Goal: Transaction & Acquisition: Obtain resource

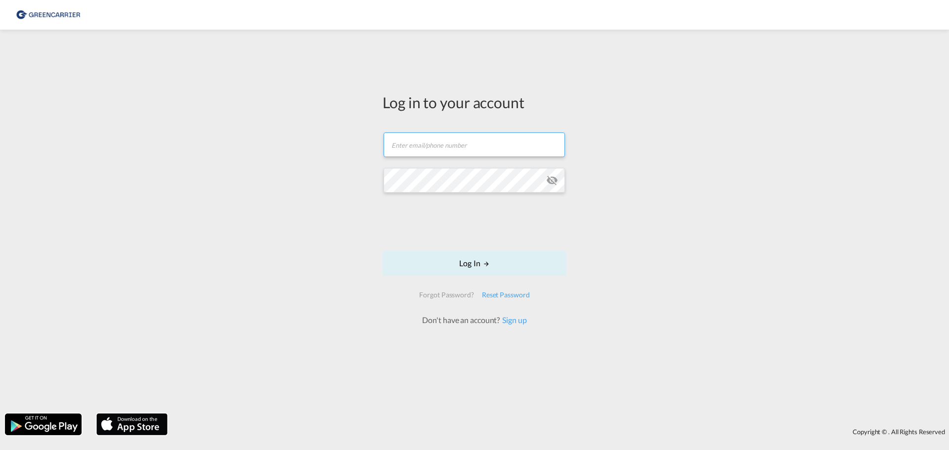
click at [460, 137] on input "text" at bounding box center [474, 144] width 181 height 25
type input "[EMAIL_ADDRESS][DOMAIN_NAME]"
click at [484, 261] on md-icon "LOGIN" at bounding box center [486, 263] width 7 height 7
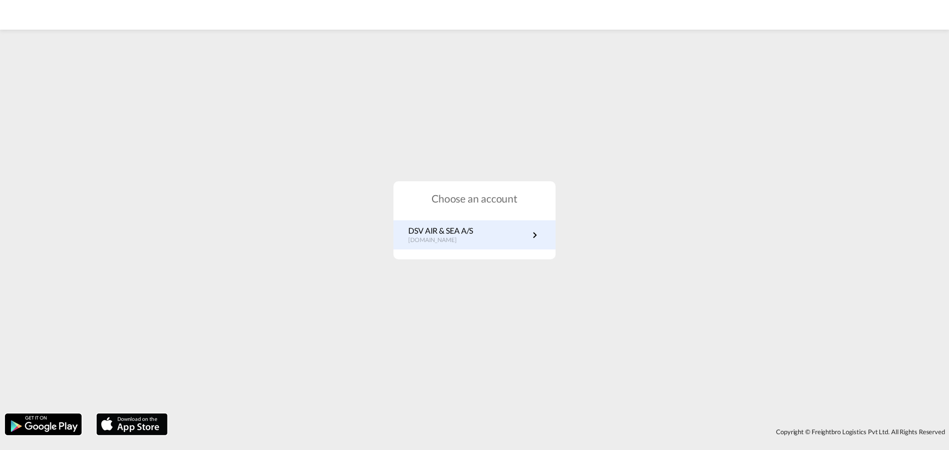
click at [517, 238] on link "DSV AIR & SEA A/S [DOMAIN_NAME]" at bounding box center [474, 234] width 132 height 19
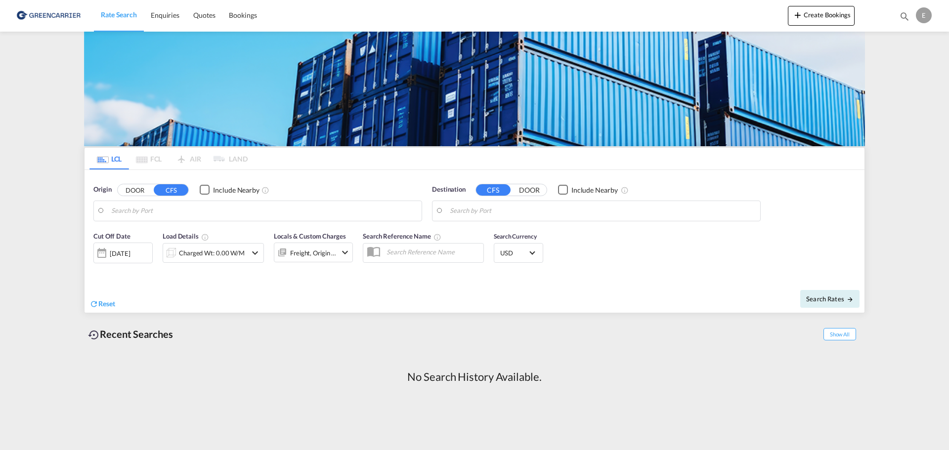
click at [134, 190] on button "DOOR" at bounding box center [135, 189] width 35 height 11
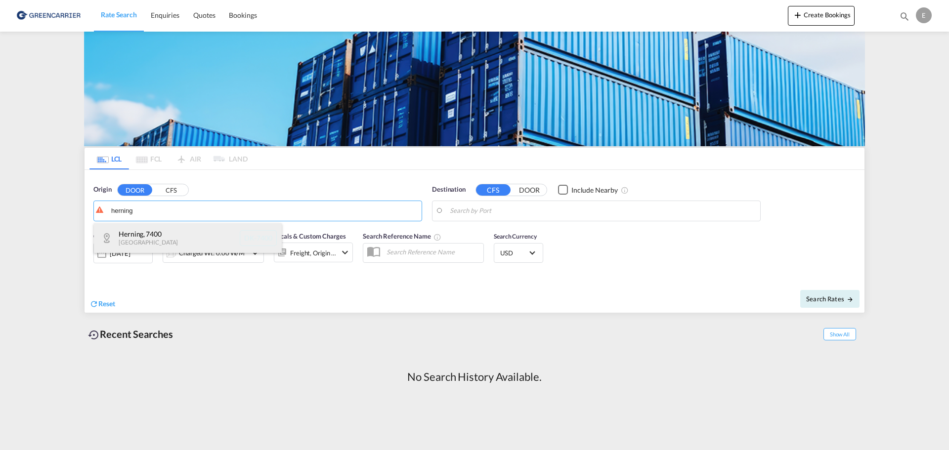
click at [139, 236] on div "Herning , 7400 [GEOGRAPHIC_DATA] DK-7400" at bounding box center [188, 238] width 188 height 30
type input "DK-7400, Herning"
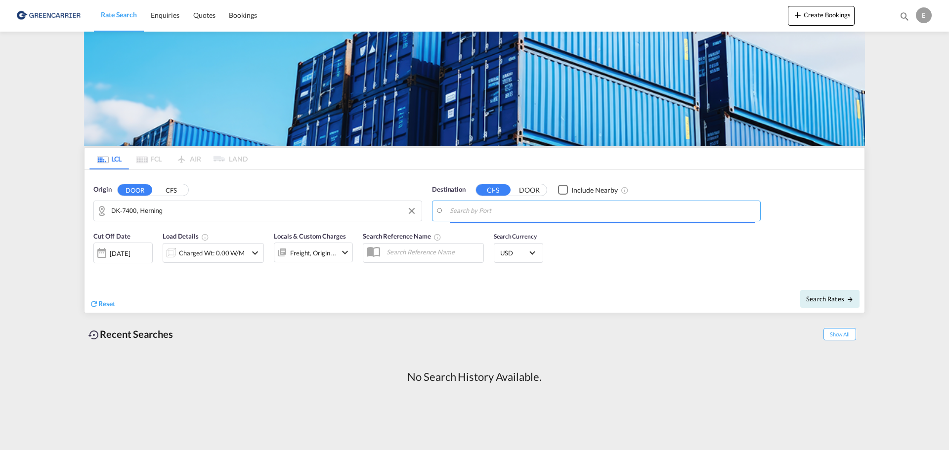
click at [463, 213] on input "Search by Port" at bounding box center [602, 211] width 305 height 15
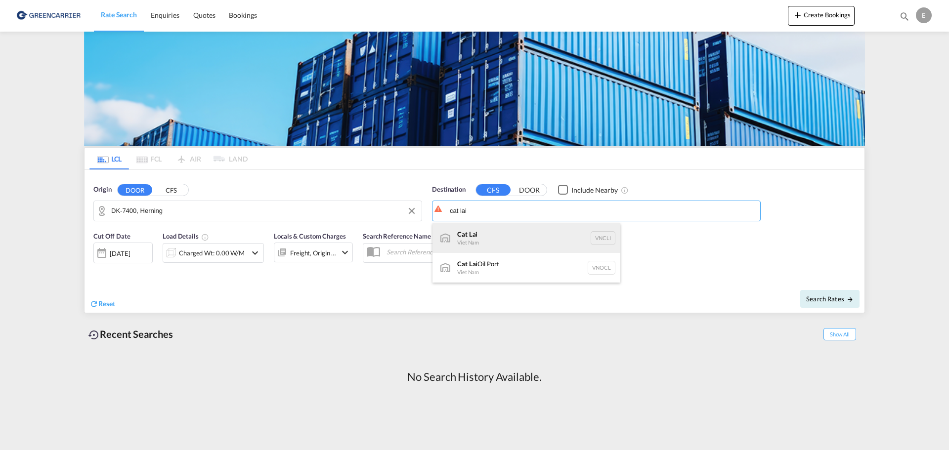
click at [489, 231] on div "Cat Lai Viet Nam VNCLI" at bounding box center [526, 238] width 188 height 30
type input "Cat Lai, VNCLI"
click at [292, 308] on div "Reset" at bounding box center [282, 296] width 387 height 27
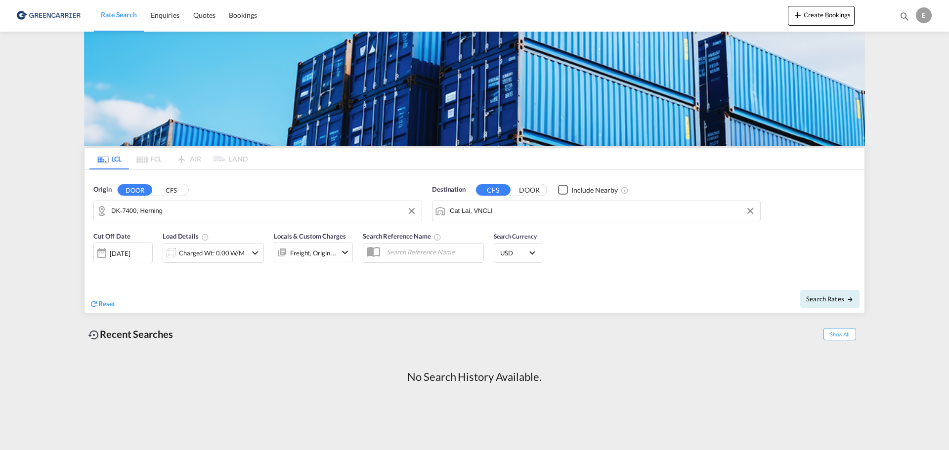
click at [149, 257] on div "[DATE]" at bounding box center [122, 253] width 59 height 21
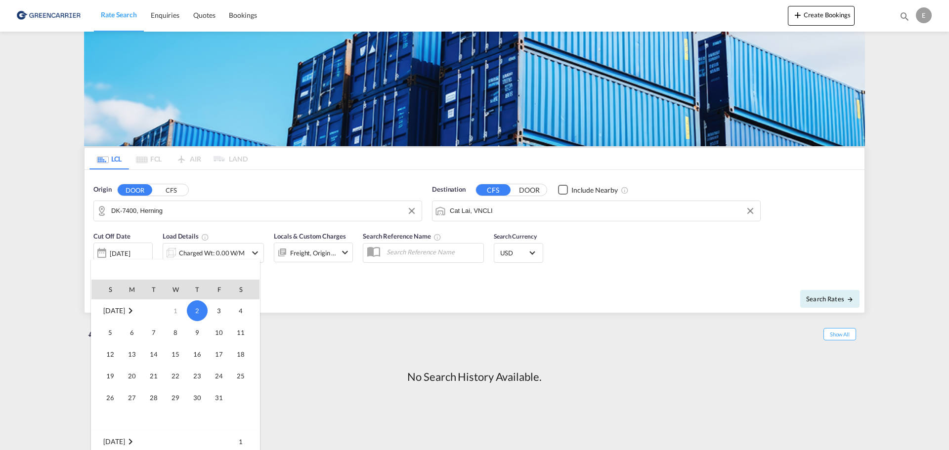
click at [147, 253] on div at bounding box center [474, 225] width 949 height 450
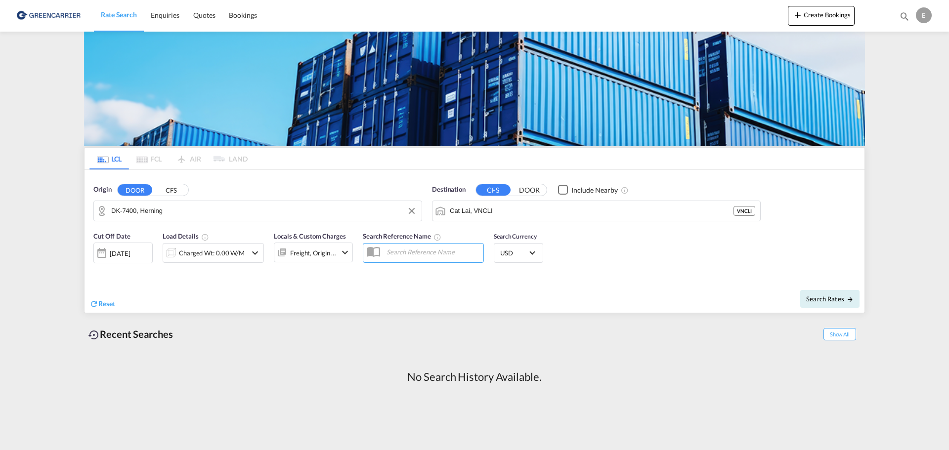
click at [120, 257] on div "[DATE]" at bounding box center [120, 253] width 20 height 9
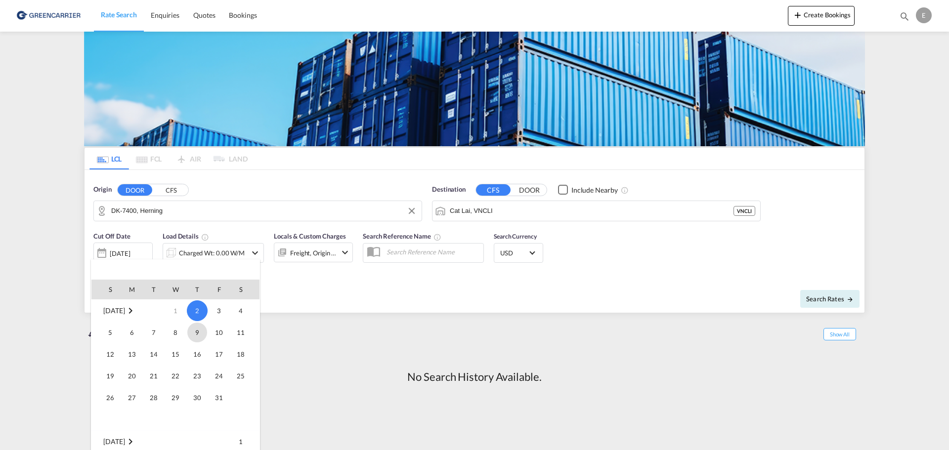
click at [197, 338] on span "9" at bounding box center [197, 333] width 20 height 20
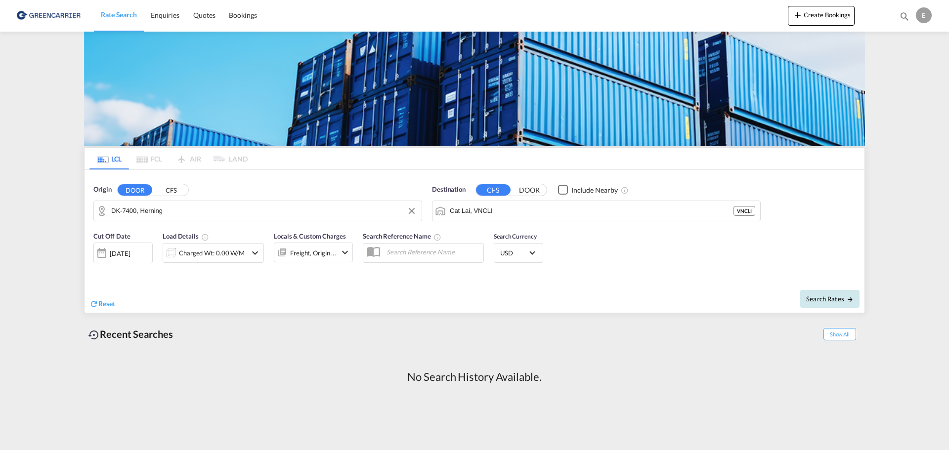
click at [811, 299] on span "Search Rates" at bounding box center [829, 299] width 47 height 8
click at [232, 258] on div "Charged Wt: 0.00 W/M" at bounding box center [213, 253] width 66 height 14
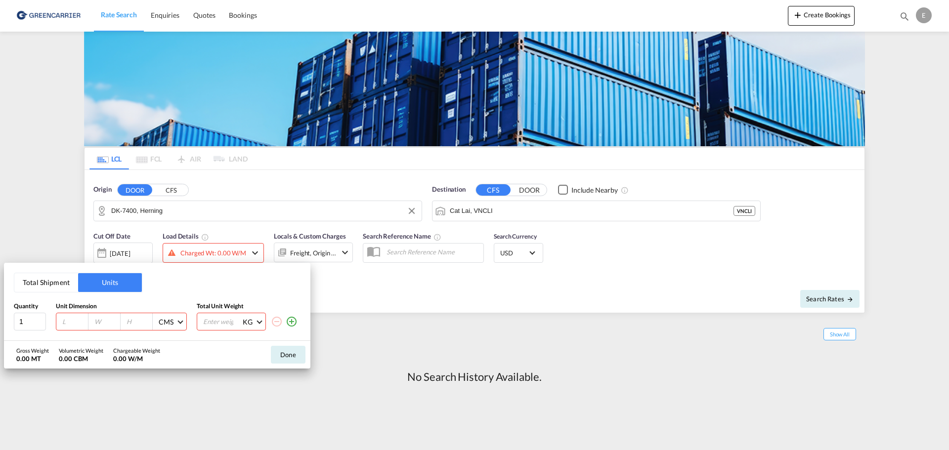
click at [71, 321] on input "number" at bounding box center [74, 321] width 27 height 9
type input "120"
type input "80"
type input "75"
type input "300"
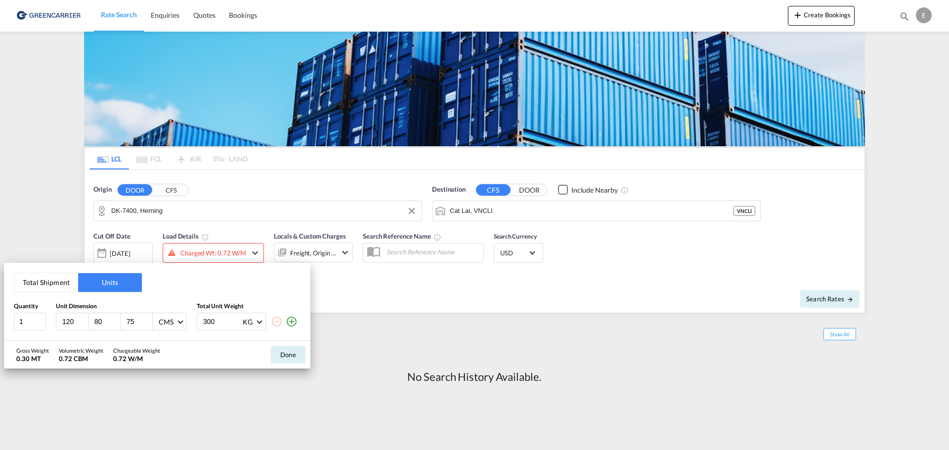
click at [289, 321] on md-icon "icon-plus-circle-outline" at bounding box center [292, 322] width 12 height 12
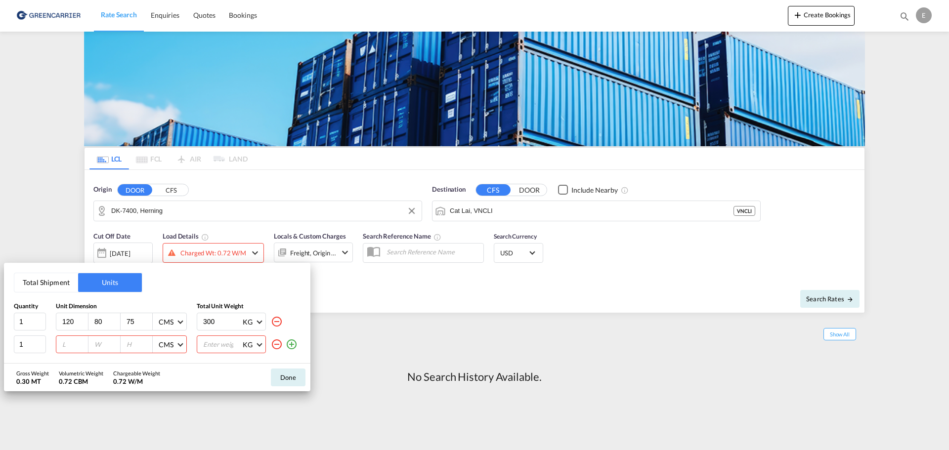
click at [76, 345] on input "number" at bounding box center [74, 344] width 27 height 9
type input "120"
type input "80"
type input "160"
click at [217, 348] on input "number" at bounding box center [222, 344] width 40 height 17
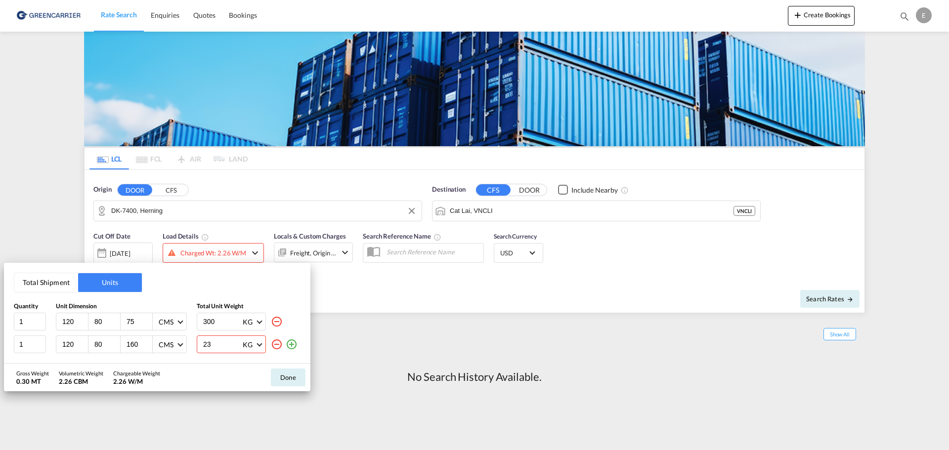
type input "235"
click at [296, 376] on button "Done" at bounding box center [288, 378] width 35 height 18
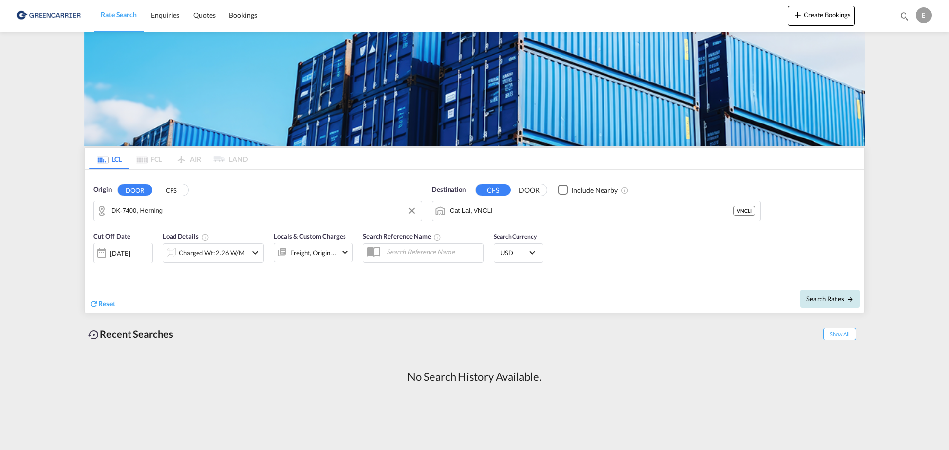
click at [809, 297] on span "Search Rates" at bounding box center [829, 299] width 47 height 8
type input "7400 to VNCLI / [DATE]"
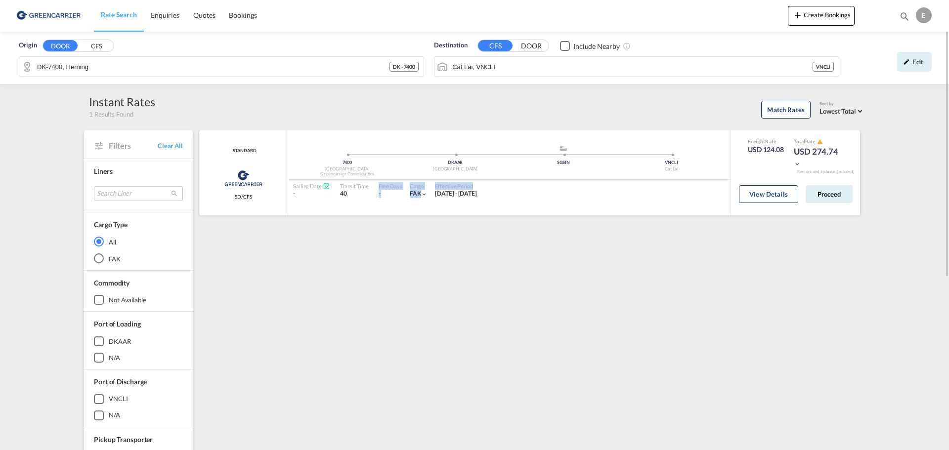
drag, startPoint x: 342, startPoint y: 196, endPoint x: 432, endPoint y: 190, distance: 90.1
click at [432, 190] on div "Sailing Date - Transit Time 40 Free Days View - Cargo FAK | Effective Period [D…" at bounding box center [509, 190] width 442 height 21
click at [373, 226] on div "STANDARD Greencarrier Consolidators SD/CFS added by you 7400 Denmark Greencarri…" at bounding box center [531, 426] width 667 height 593
